Goal: Task Accomplishment & Management: Manage account settings

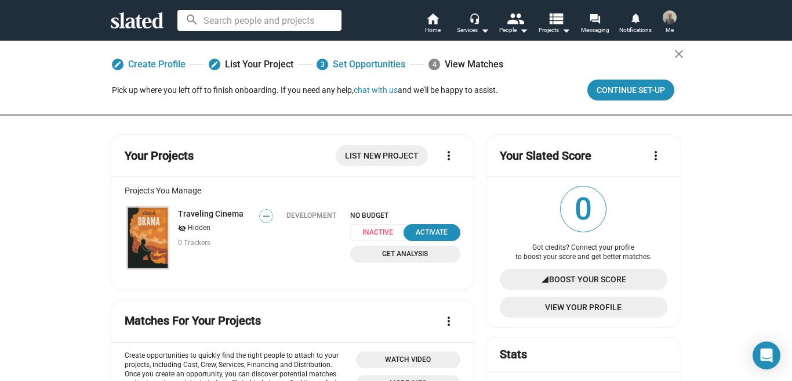
click at [671, 27] on span "Me" at bounding box center [670, 30] width 8 height 14
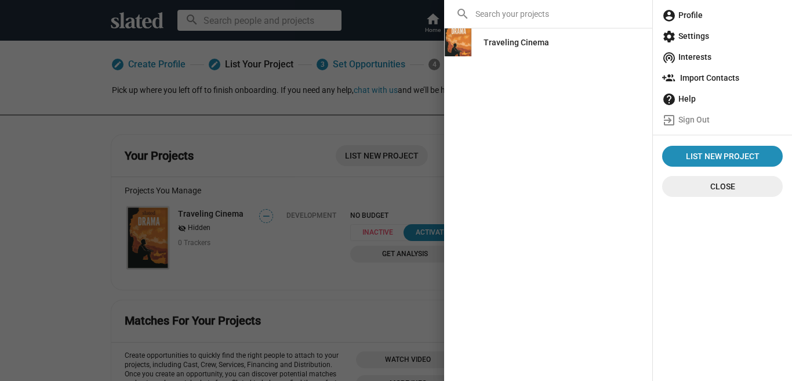
click at [693, 16] on span "account_circle Profile" at bounding box center [722, 15] width 121 height 21
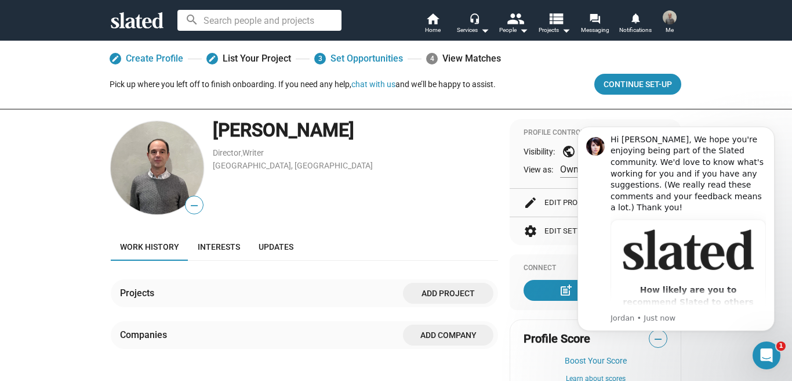
scroll to position [14, 0]
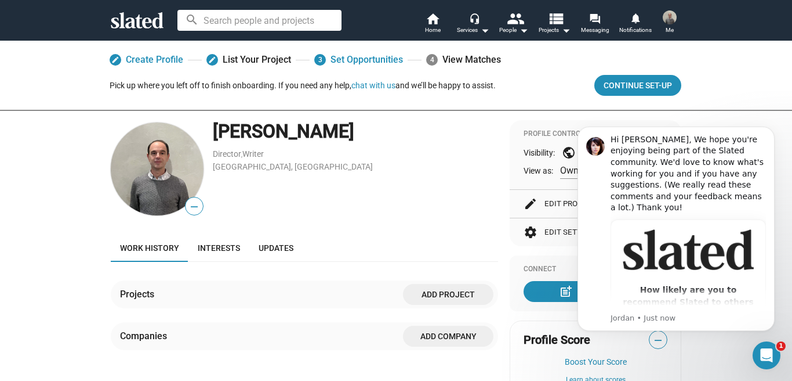
click at [553, 233] on button "settings Edit Settings arrow_forward" at bounding box center [596, 232] width 144 height 28
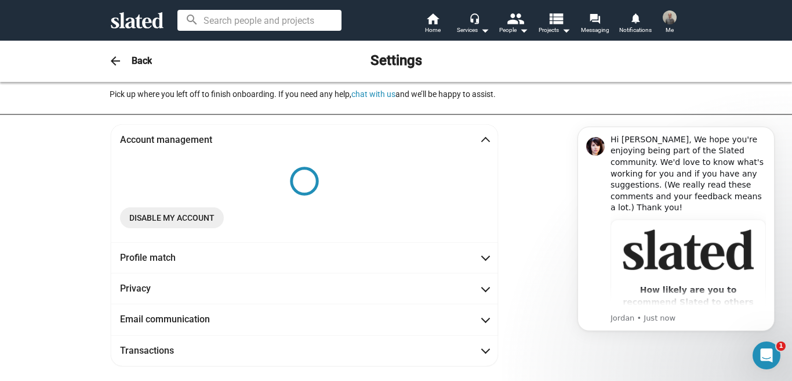
scroll to position [41, 0]
click at [184, 220] on span "Disable my account" at bounding box center [171, 218] width 85 height 21
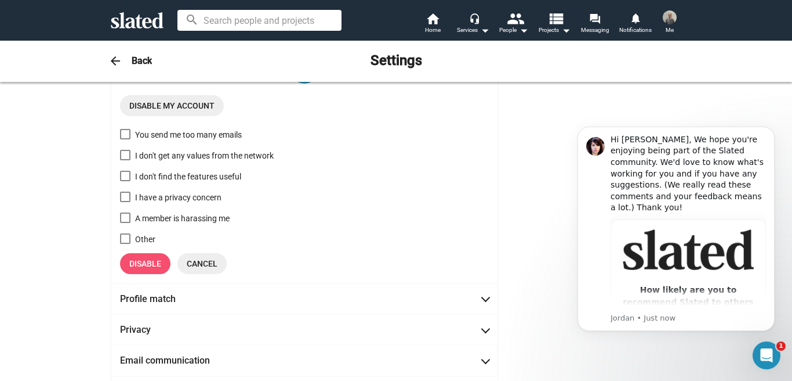
scroll to position [153, 0]
click at [127, 157] on span at bounding box center [125, 155] width 10 height 10
click at [125, 161] on input "I don't get any values from the network" at bounding box center [125, 161] width 1 height 1
checkbox input "true"
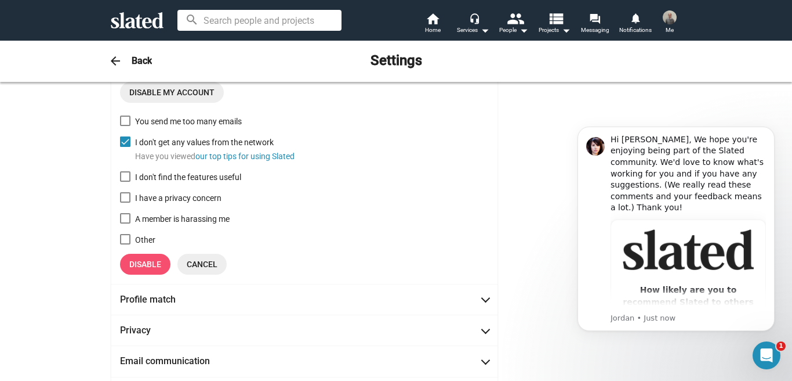
scroll to position [169, 0]
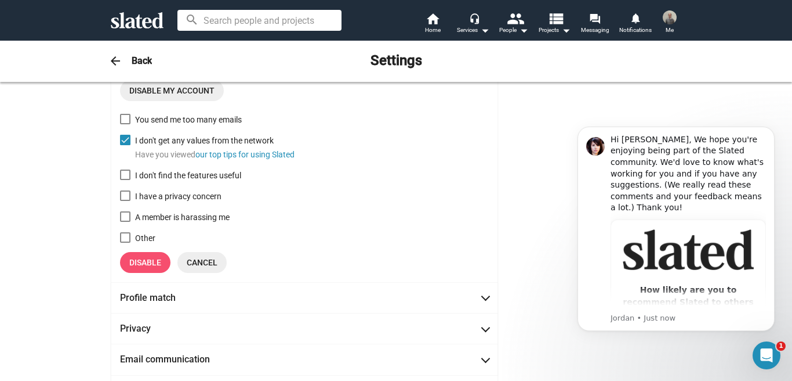
click at [158, 266] on span "Disable" at bounding box center [145, 262] width 32 height 21
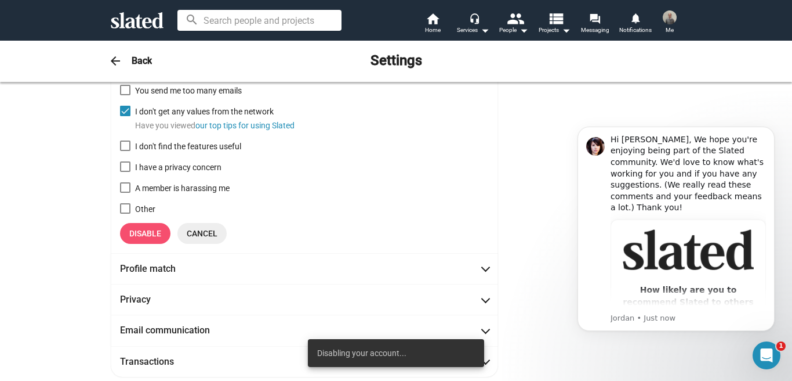
scroll to position [140, 0]
